Goal: Task Accomplishment & Management: Use online tool/utility

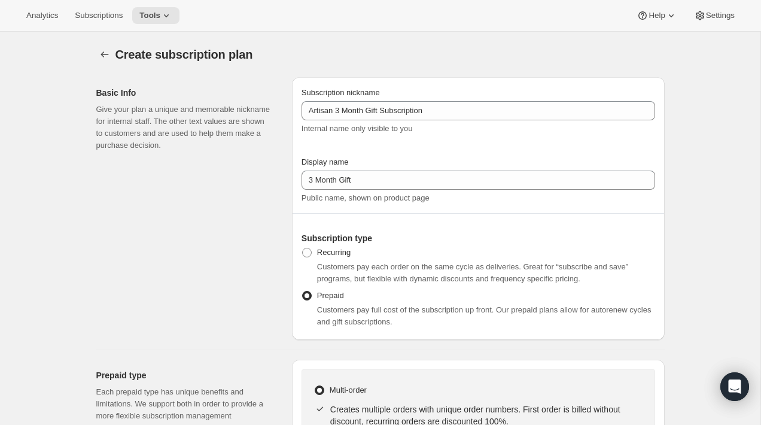
select select "MONTH"
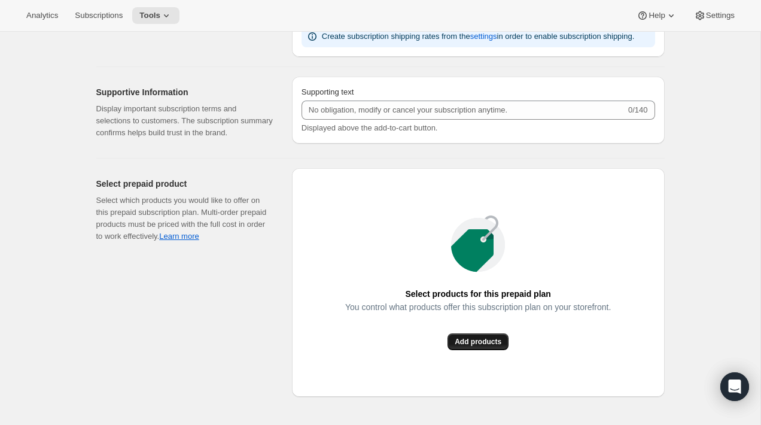
scroll to position [1370, 0]
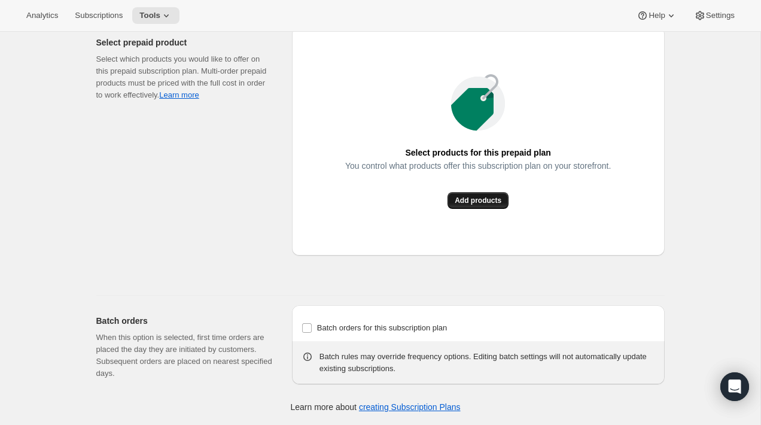
click at [473, 201] on span "Add products" at bounding box center [478, 201] width 47 height 10
type input "Subscribe & save"
radio input "true"
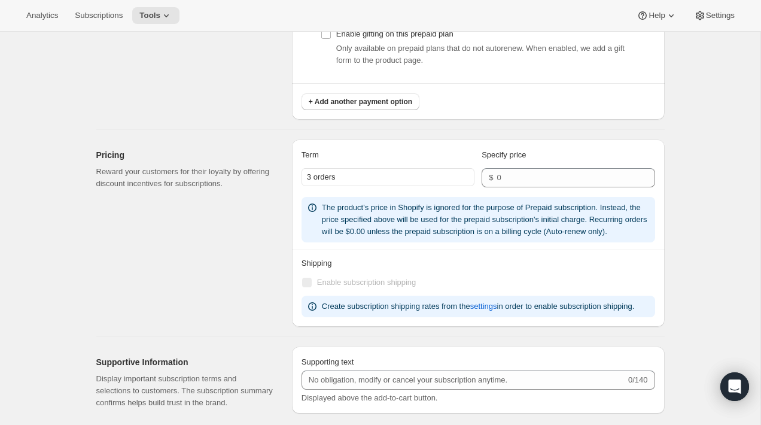
select select "WEEK"
select select "MONTH"
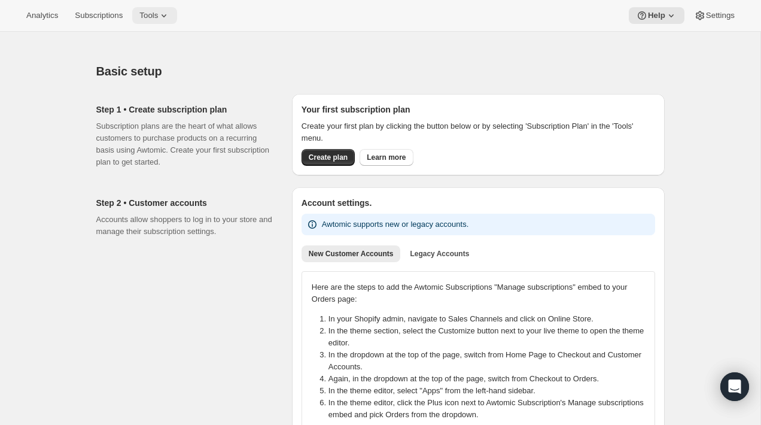
click at [170, 17] on icon at bounding box center [164, 16] width 12 height 12
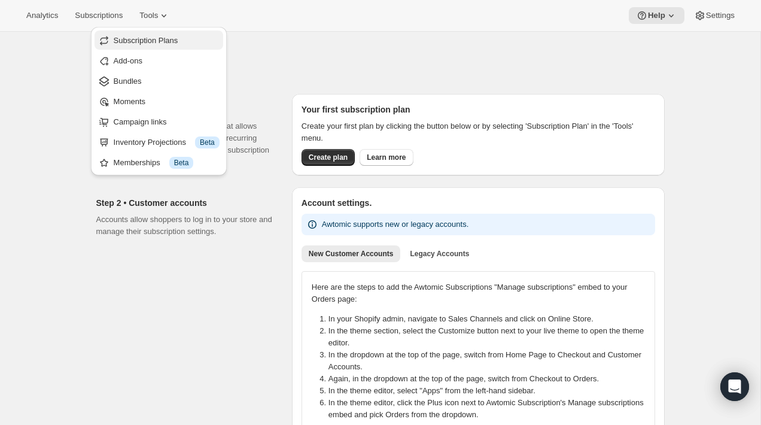
click at [172, 40] on span "Subscription Plans" at bounding box center [146, 40] width 65 height 9
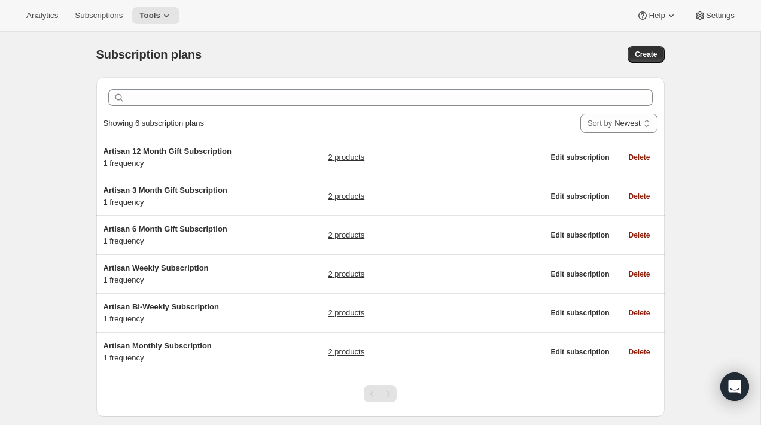
click at [47, 63] on div "Subscription plans. This page is ready Subscription plans Create Clear Showing …" at bounding box center [380, 244] width 761 height 425
click at [286, 44] on div "Subscription plans. This page is ready Subscription plans Create" at bounding box center [380, 54] width 569 height 45
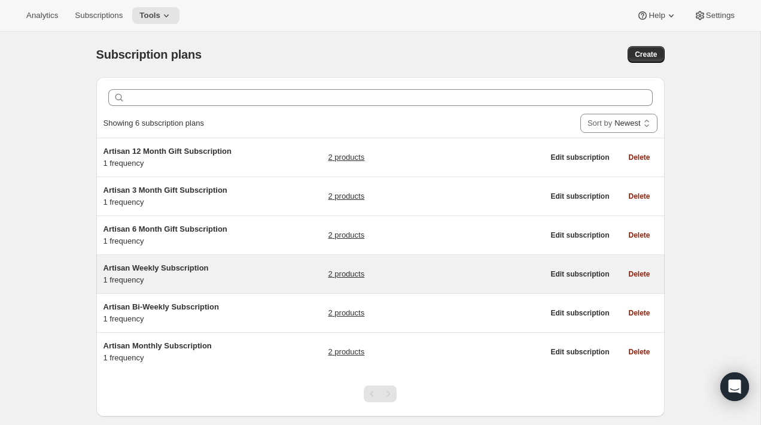
click at [470, 284] on div "2 products" at bounding box center [435, 274] width 215 height 24
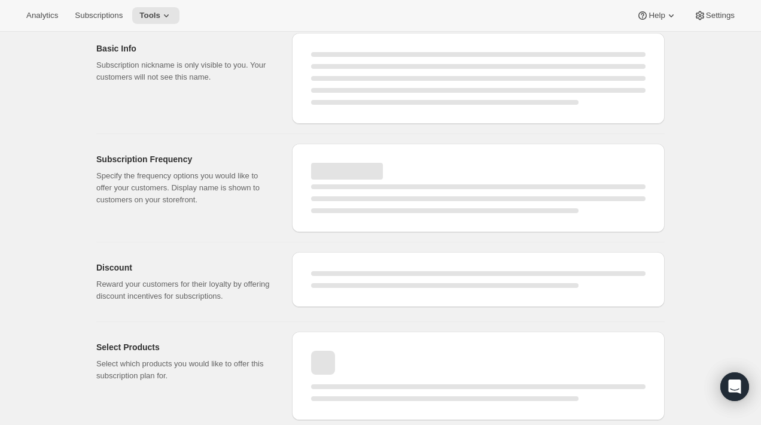
select select "WEEK"
select select "MONTH"
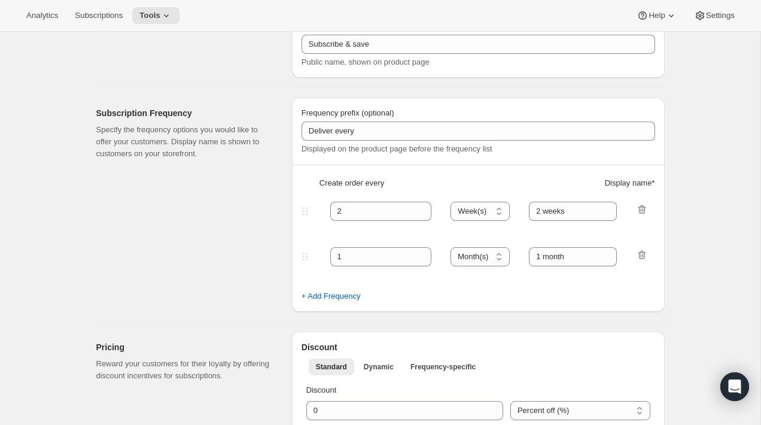
type input "Artisan Weekly Subscription"
type input "Weekly"
type input "1"
type input "Weekly"
type input "10"
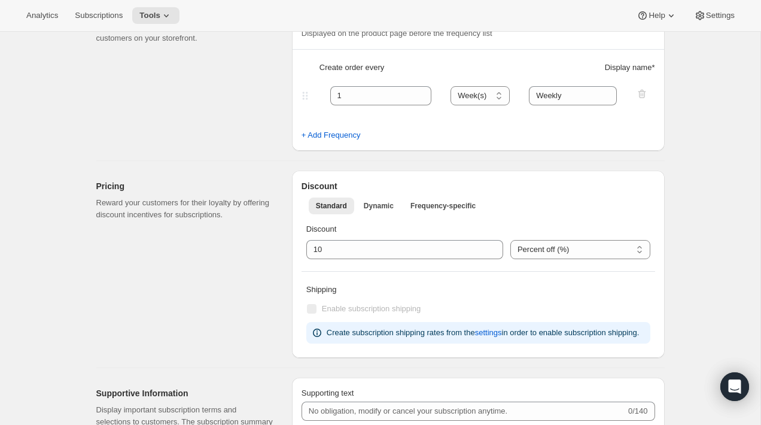
scroll to position [253, 0]
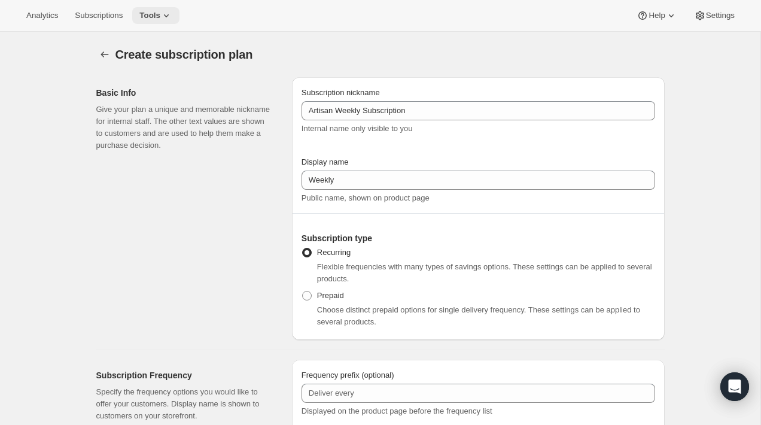
click at [172, 19] on icon at bounding box center [166, 16] width 12 height 12
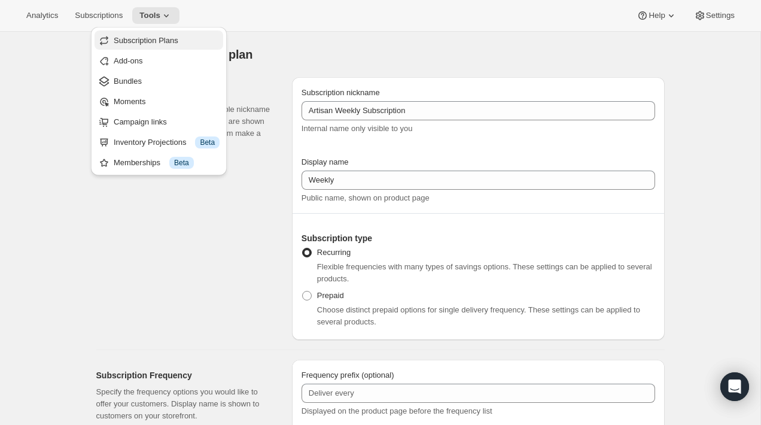
click at [174, 45] on span "Subscription Plans" at bounding box center [167, 41] width 106 height 12
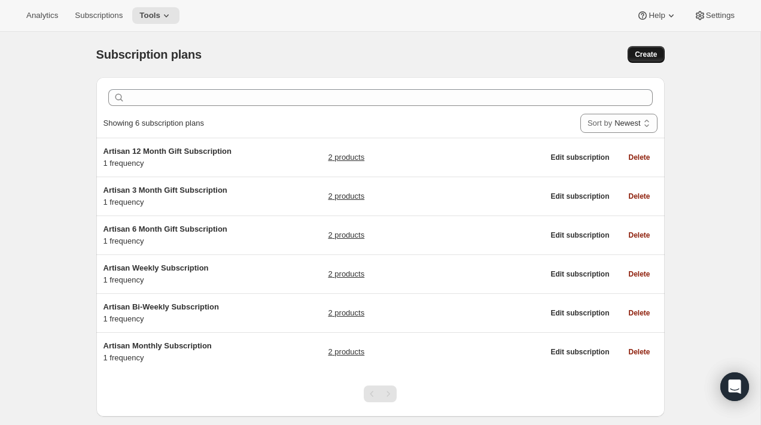
click at [648, 51] on span "Create" at bounding box center [646, 55] width 22 height 10
select select "WEEK"
select select "MONTH"
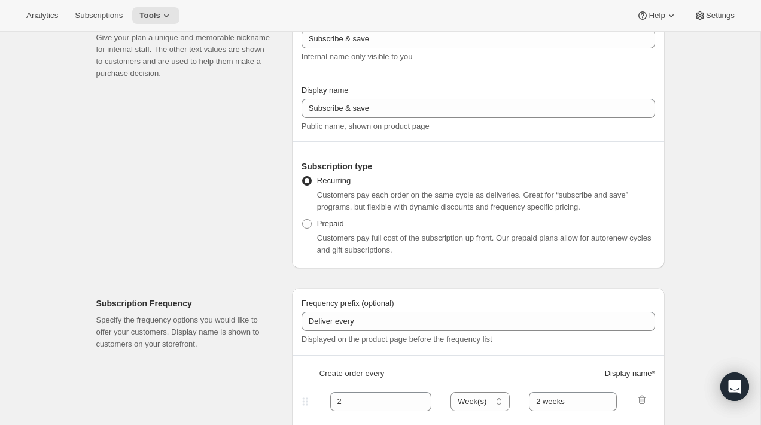
scroll to position [77, 0]
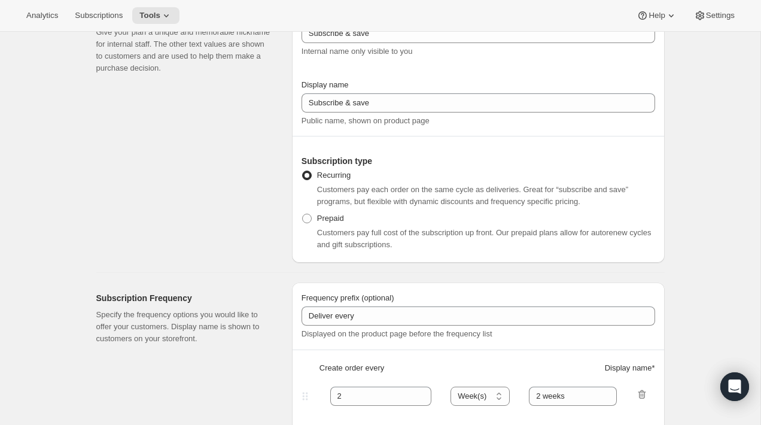
click at [381, 248] on span "Customers pay full cost of the subscription up front. Our prepaid plans allow f…" at bounding box center [484, 238] width 335 height 21
click at [303, 222] on span at bounding box center [307, 219] width 10 height 10
click at [303, 214] on input "Prepaid" at bounding box center [302, 214] width 1 height 1
radio input "true"
select select "MONTH"
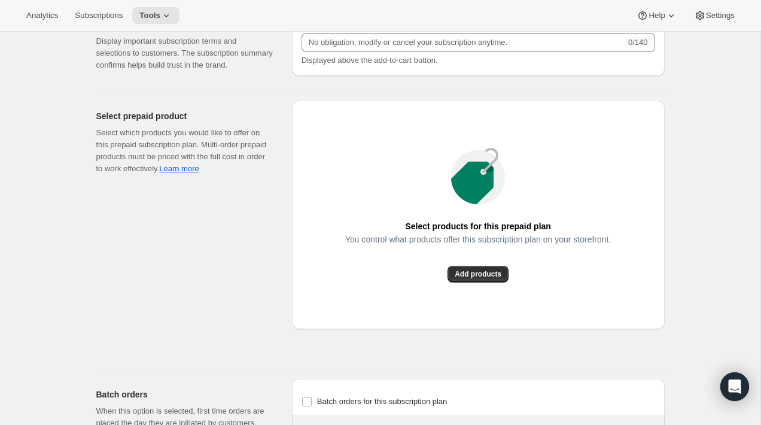
scroll to position [1513, 0]
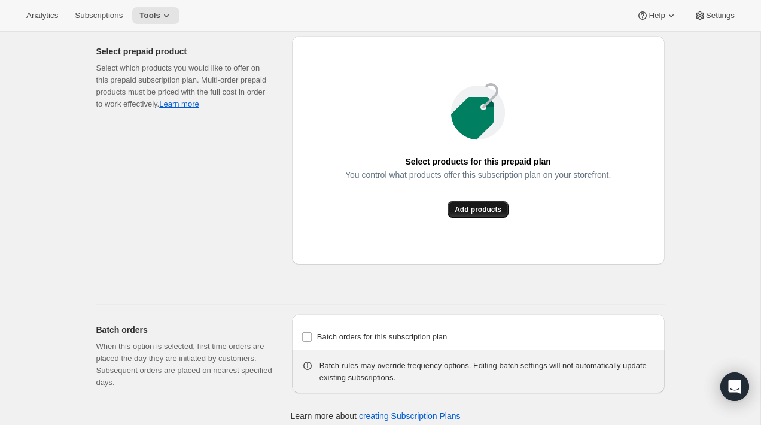
click at [502, 218] on button "Add products" at bounding box center [478, 209] width 61 height 17
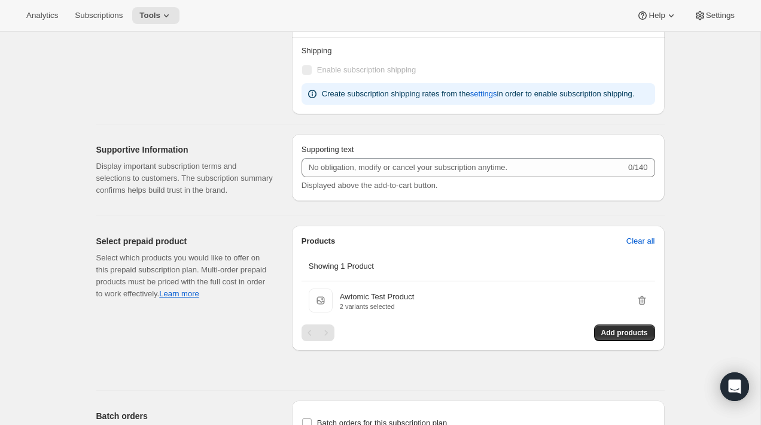
scroll to position [1307, 0]
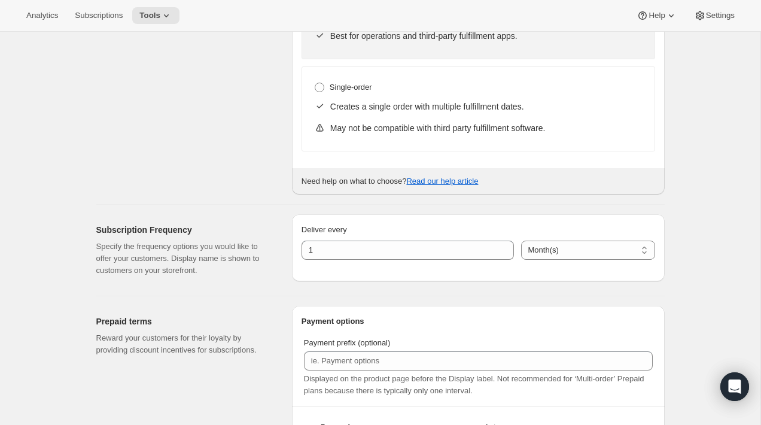
click at [384, 112] on p "Creates a single order with multiple fulfillment dates." at bounding box center [486, 107] width 312 height 12
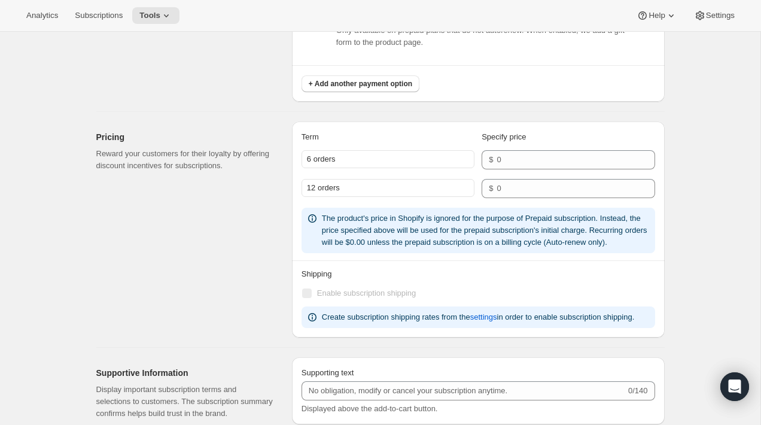
scroll to position [1121, 0]
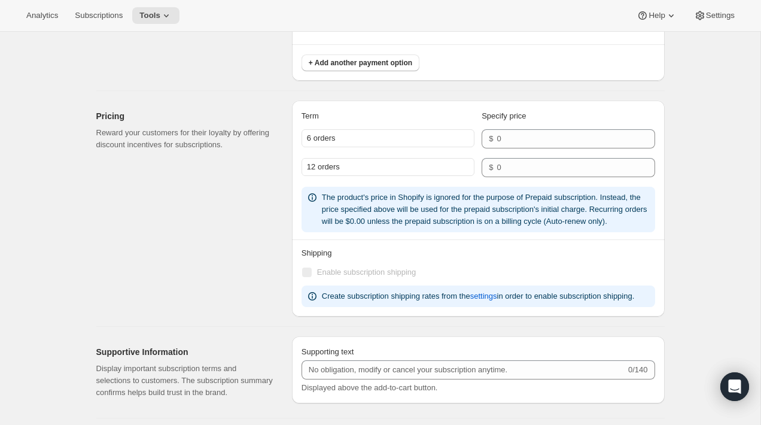
click at [404, 138] on div "6 orders" at bounding box center [388, 138] width 173 height 18
click at [377, 138] on div "6 orders" at bounding box center [388, 138] width 173 height 18
click at [322, 140] on div "6 orders" at bounding box center [388, 138] width 173 height 18
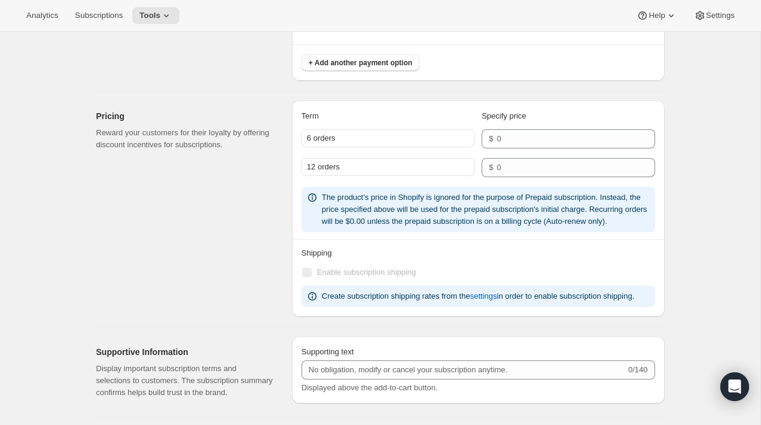
click at [351, 161] on div "12 orders" at bounding box center [388, 167] width 173 height 18
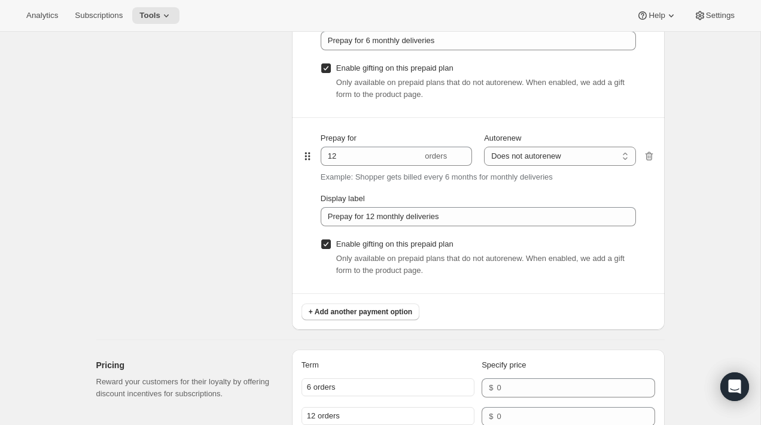
scroll to position [873, 0]
click at [348, 179] on p "Example: Shopper gets billed every 6 months for monthly deliveries" at bounding box center [437, 177] width 232 height 12
click at [345, 162] on input "12" at bounding box center [372, 155] width 102 height 19
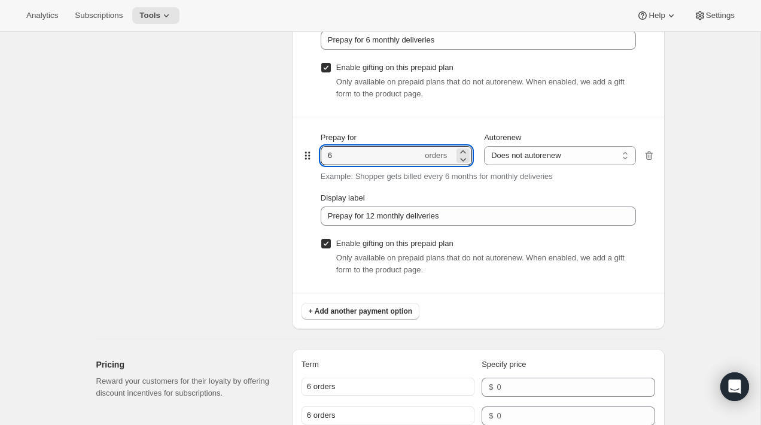
type input "6"
click at [219, 194] on div "Prepaid terms Reward your customers for their loyalty by providing discount inc…" at bounding box center [189, 84] width 186 height 489
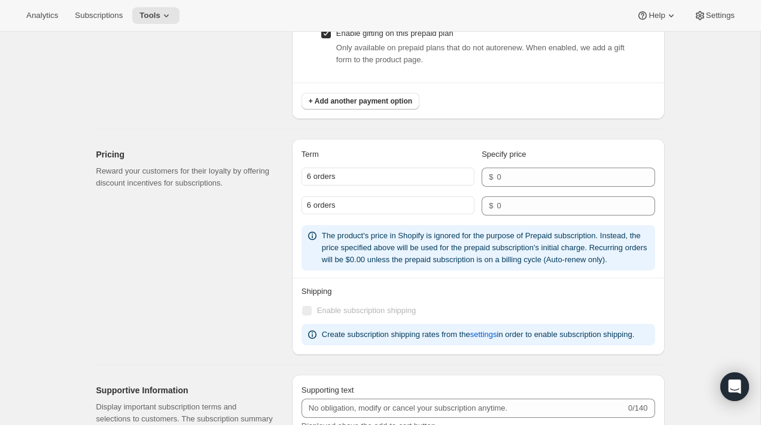
scroll to position [1115, 0]
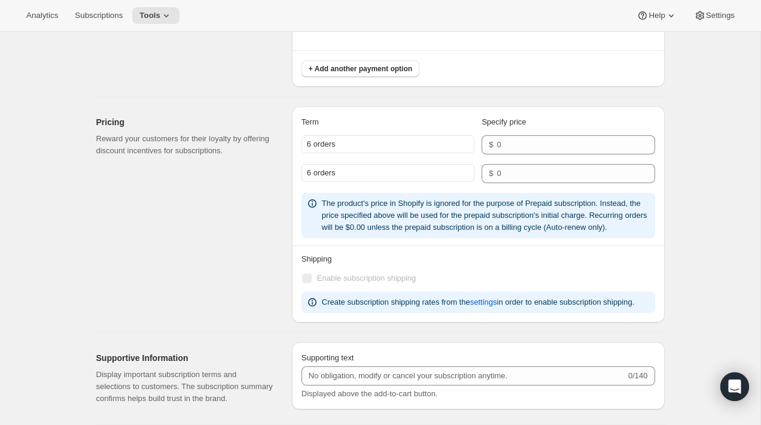
click at [252, 225] on div "Pricing Reward your customers for their loyalty by offering discount incentives…" at bounding box center [189, 215] width 186 height 216
click at [373, 162] on div "6 orders $" at bounding box center [479, 149] width 354 height 29
click at [333, 169] on div "6 orders" at bounding box center [388, 173] width 173 height 18
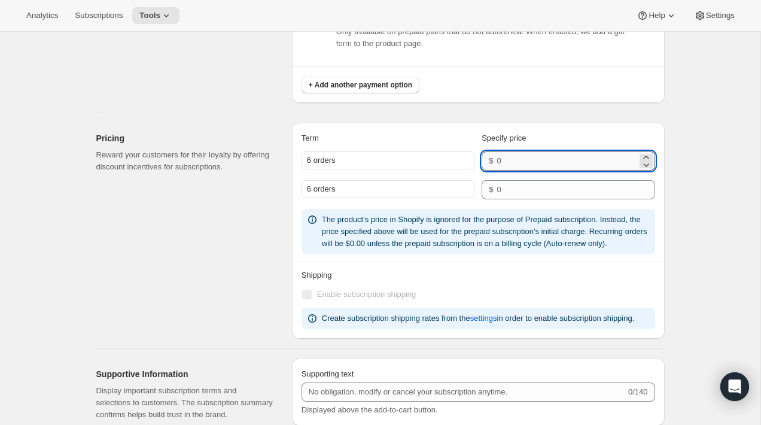
click at [554, 167] on input "number" at bounding box center [567, 160] width 140 height 19
click at [572, 181] on input "number" at bounding box center [567, 189] width 140 height 19
click at [534, 161] on input "number" at bounding box center [567, 160] width 140 height 19
type input "102"
click at [608, 165] on input "102" at bounding box center [567, 160] width 140 height 19
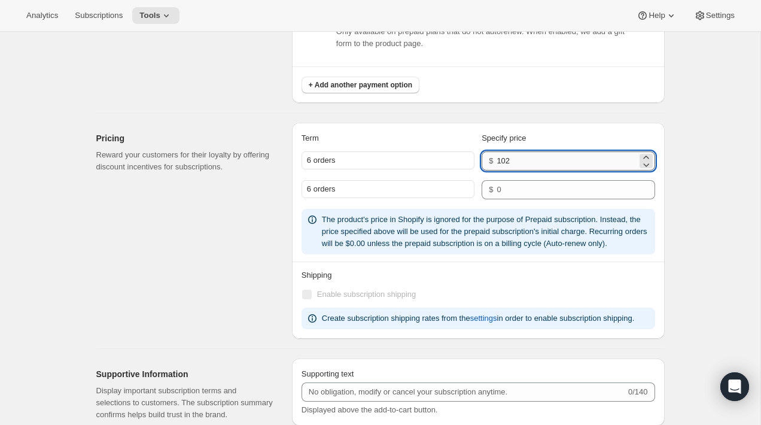
click at [608, 165] on input "102" at bounding box center [567, 160] width 140 height 19
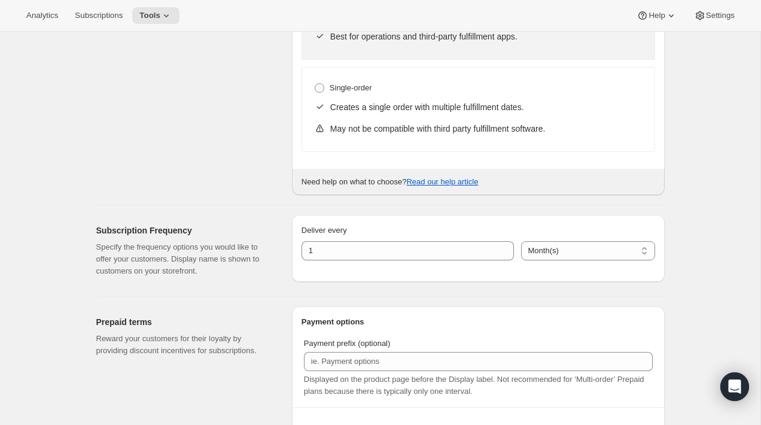
scroll to position [276, 0]
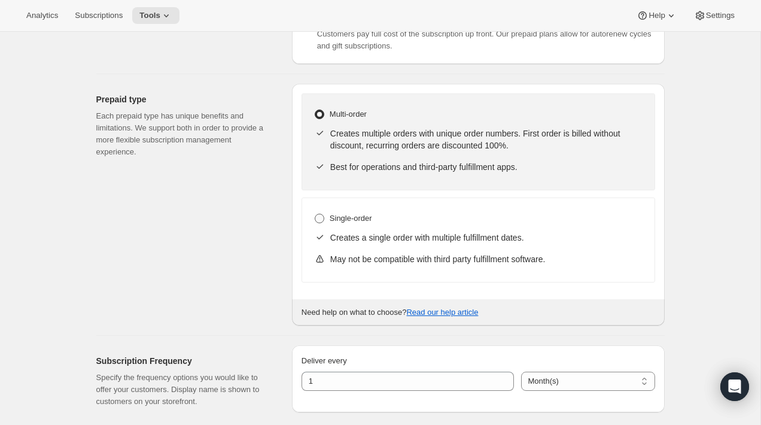
click at [323, 218] on span at bounding box center [320, 219] width 10 height 10
click at [315, 214] on input "Single-order" at bounding box center [315, 214] width 1 height 1
radio input "true"
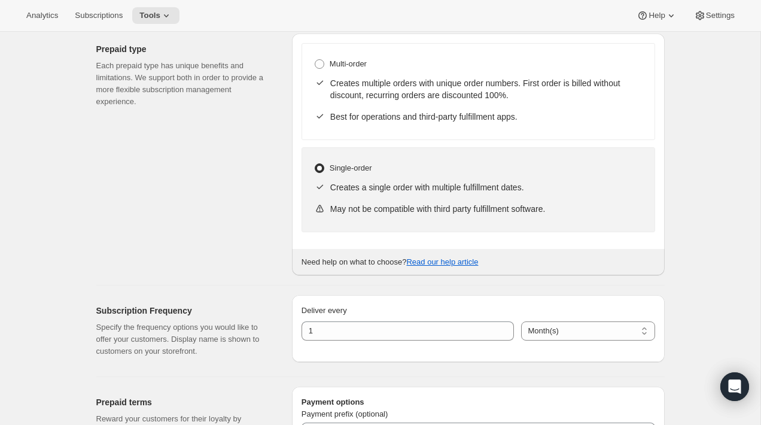
scroll to position [320, 0]
